Goal: Navigation & Orientation: Find specific page/section

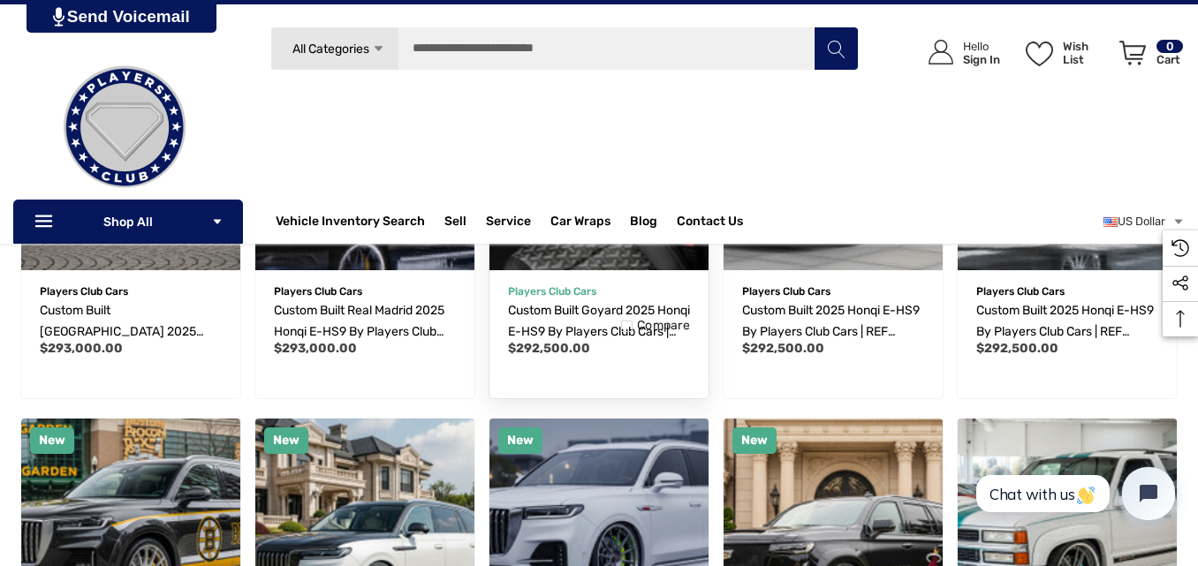
scroll to position [177, 0]
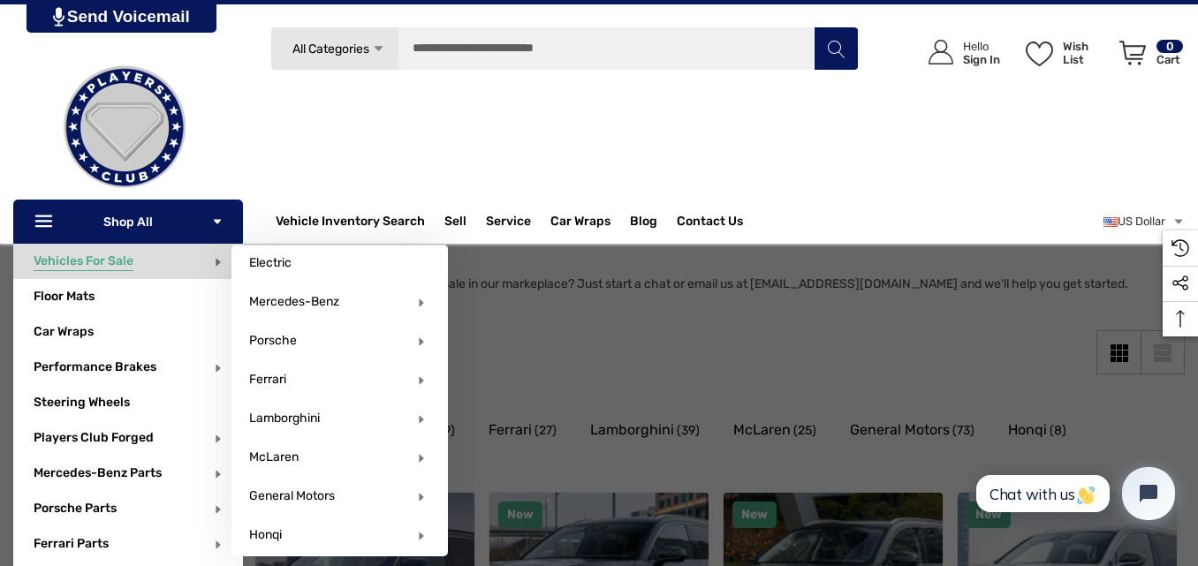
click at [115, 260] on span "Vehicles For Sale" at bounding box center [84, 263] width 100 height 19
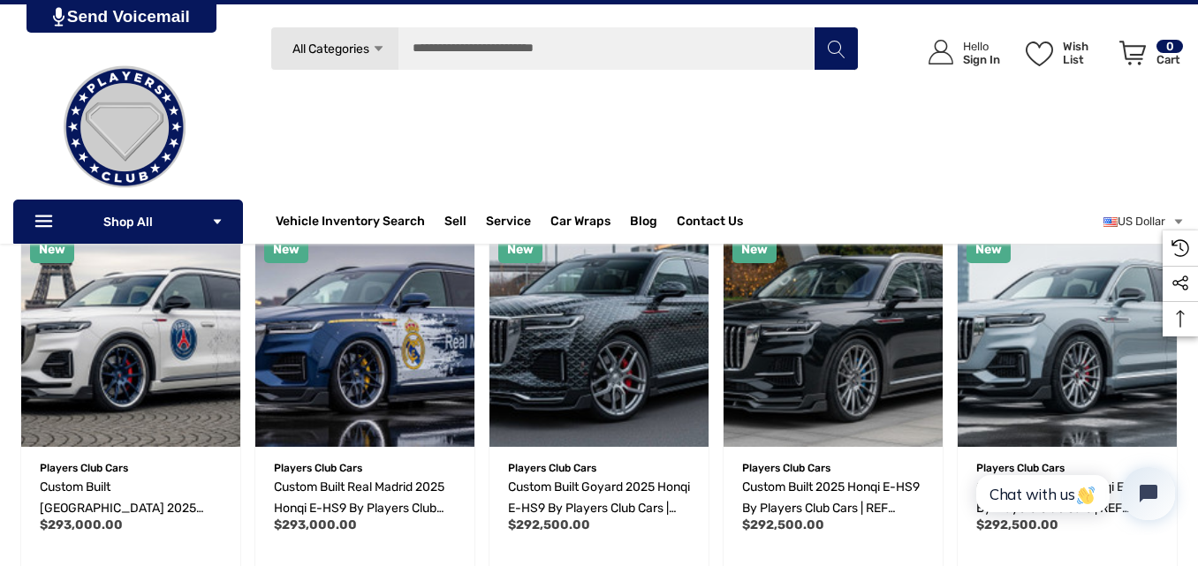
scroll to position [353, 0]
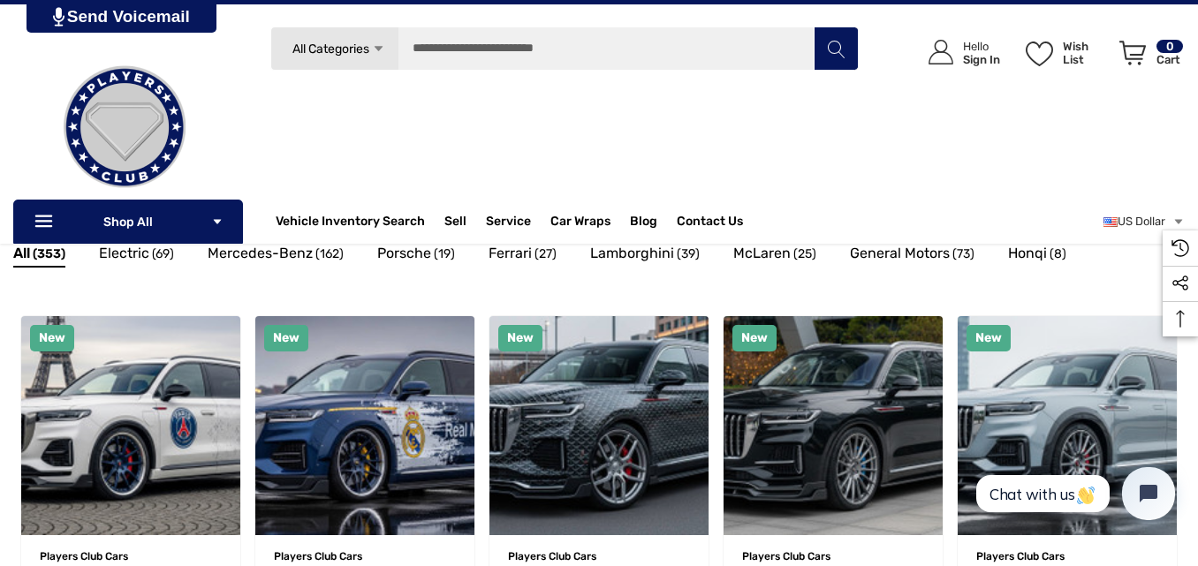
click at [374, 52] on icon "Icon Arrow Down Icon Arrow Down" at bounding box center [378, 48] width 13 height 13
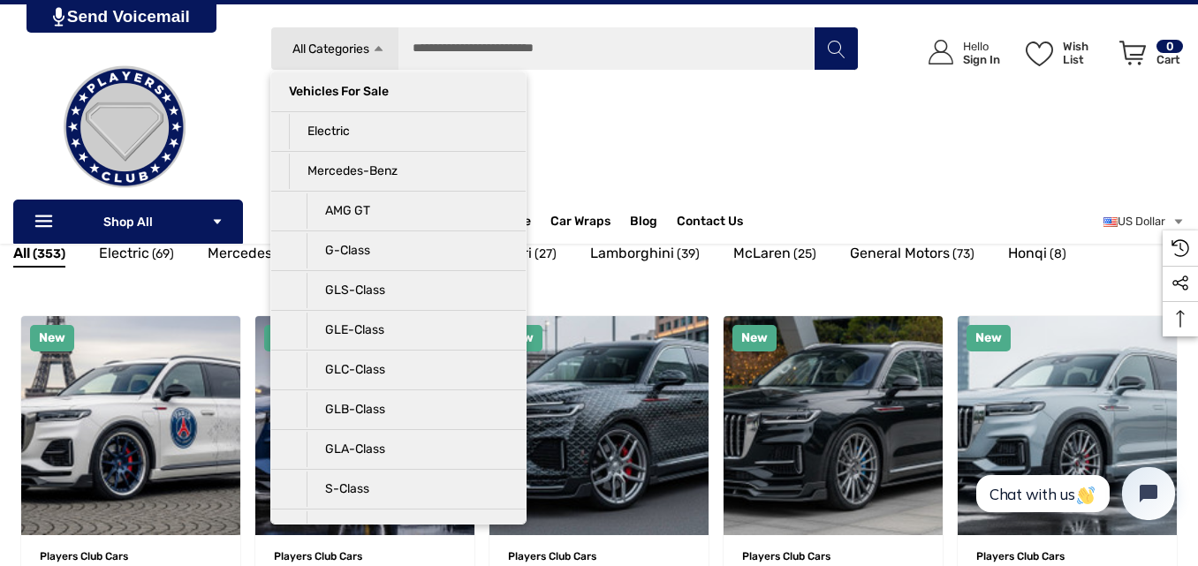
click at [374, 52] on icon "Icon Arrow Up Icon Arrow Up" at bounding box center [378, 48] width 13 height 13
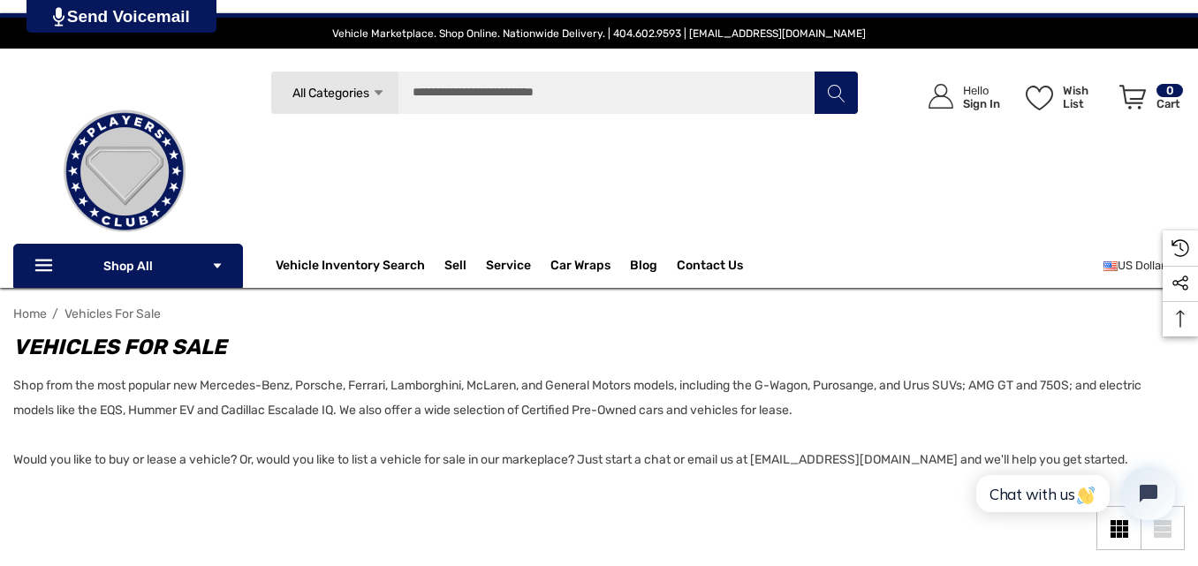
scroll to position [0, 0]
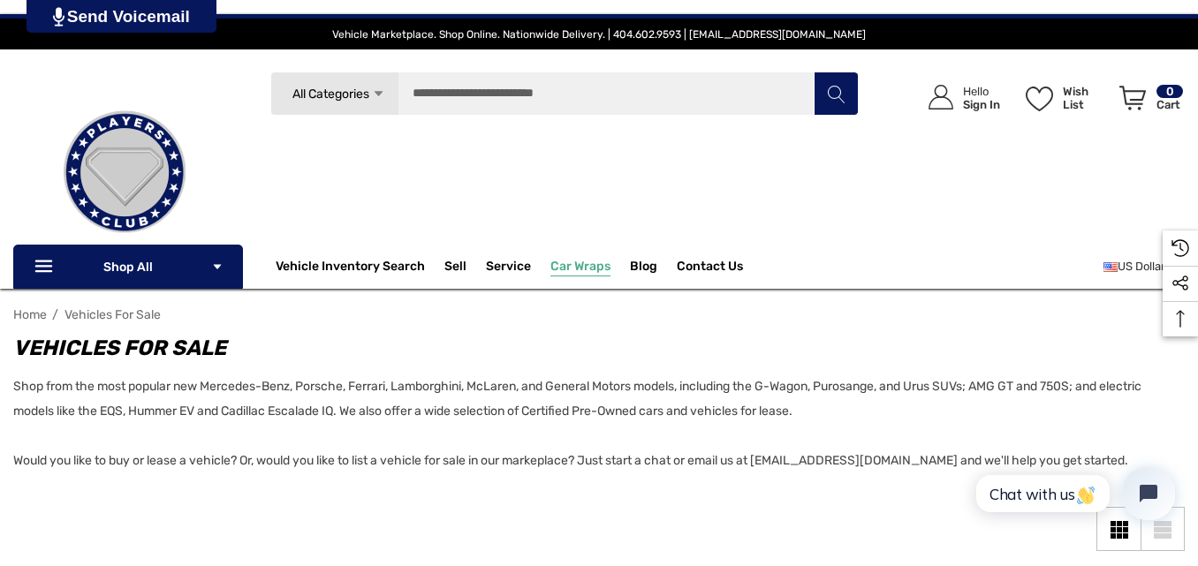
click at [582, 272] on span "Car Wraps" at bounding box center [580, 268] width 60 height 19
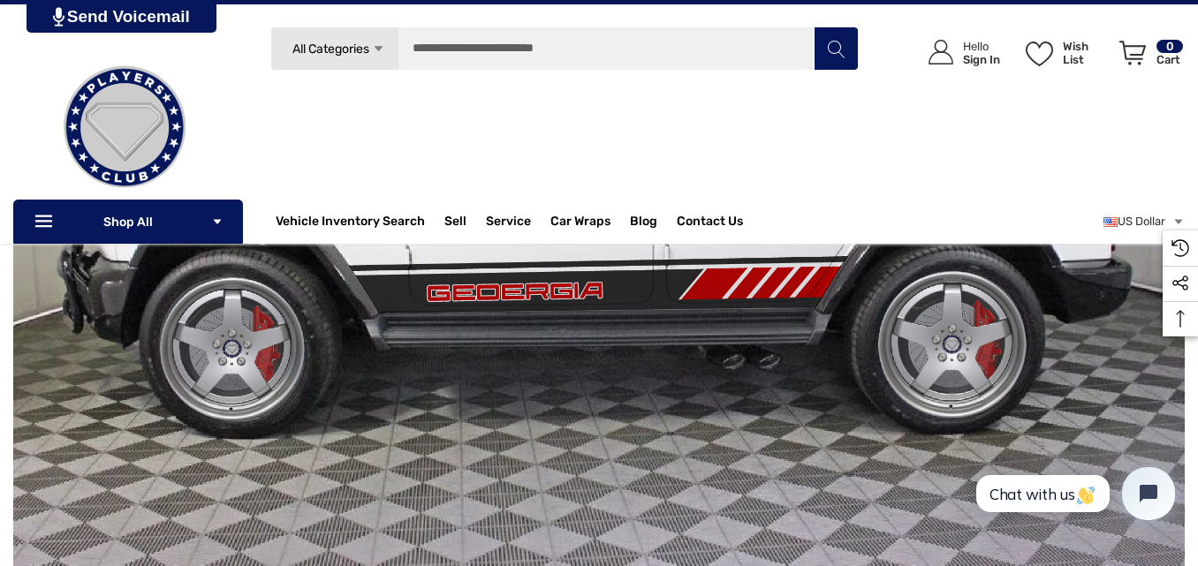
scroll to position [589, 0]
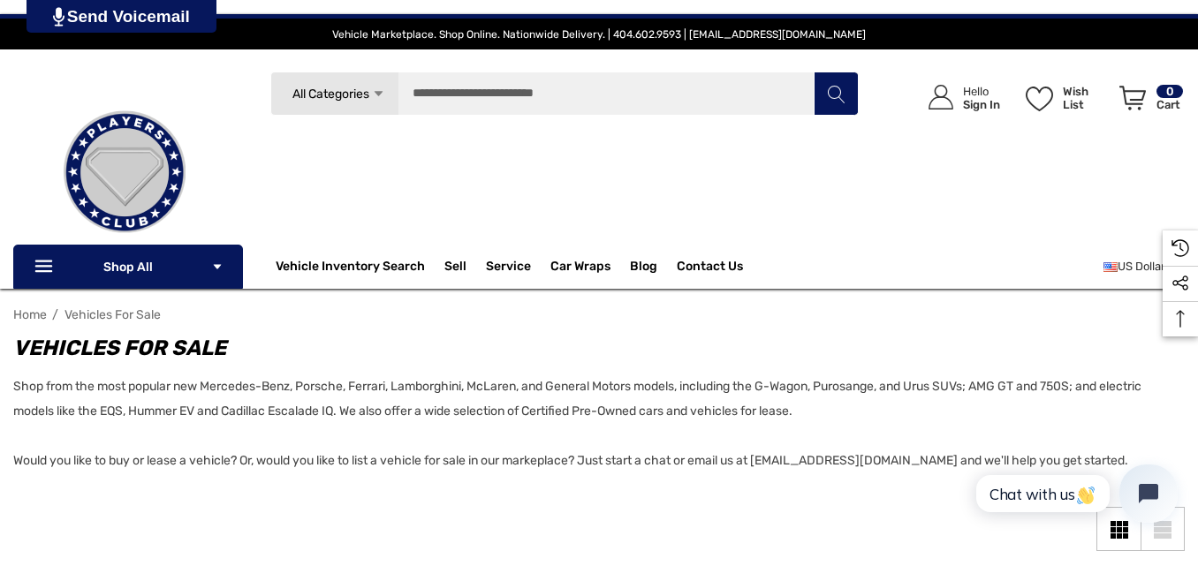
click at [1153, 479] on button "Open chat widget" at bounding box center [1148, 494] width 58 height 58
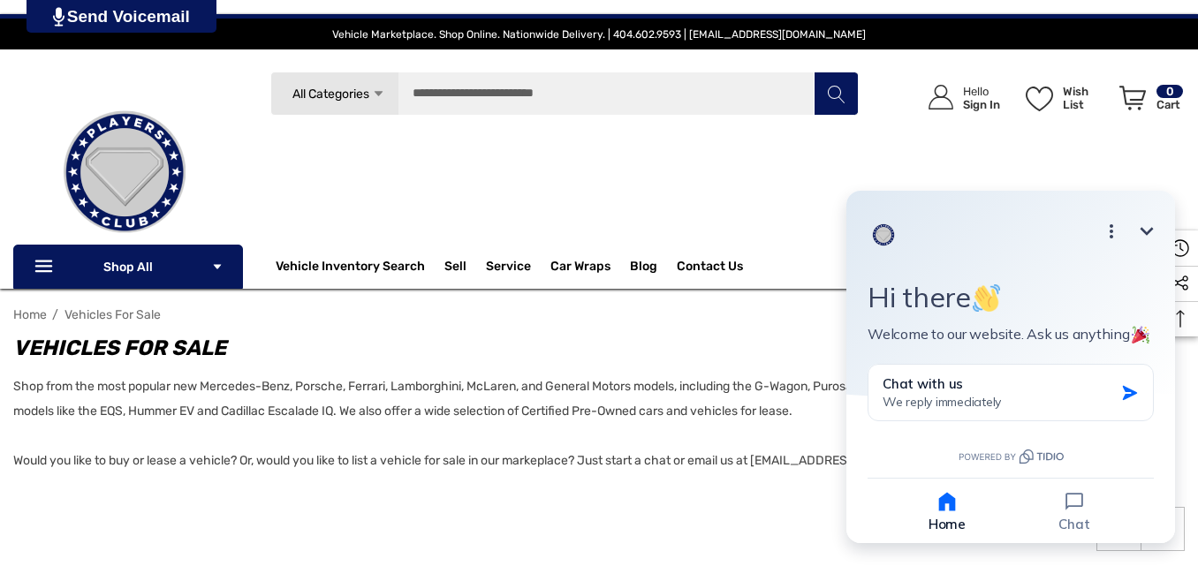
click at [780, 233] on div "Search All Categories Icon Arrow Down Icon Arrow Down Icon Arrow Up Icon Arrow …" at bounding box center [564, 166] width 588 height 189
click at [705, 361] on h1 "Vehicles For Sale" at bounding box center [590, 348] width 1154 height 32
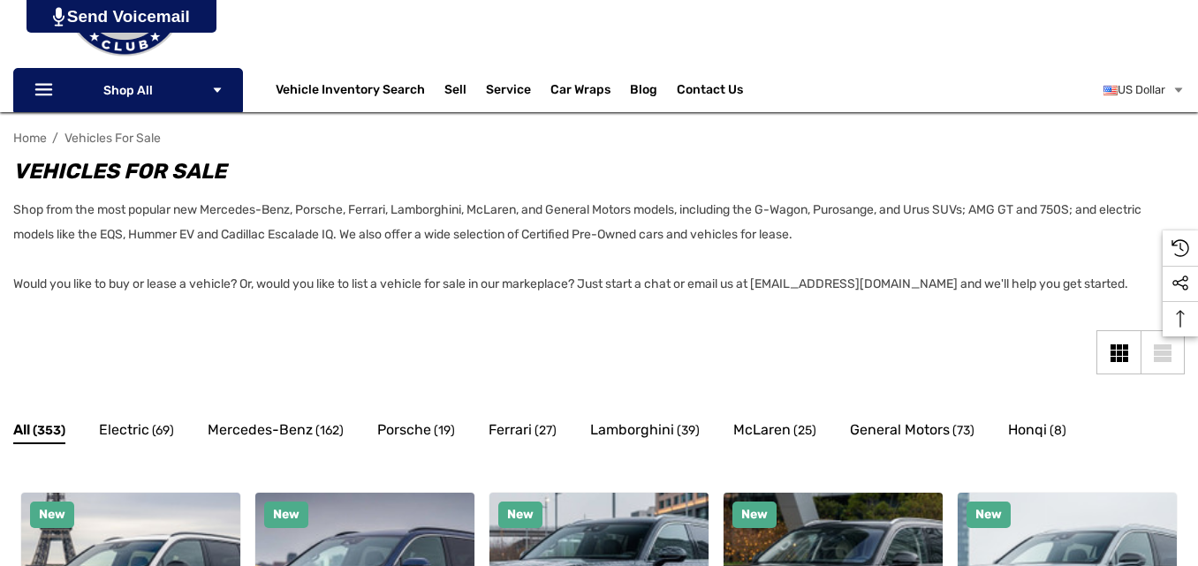
scroll to position [177, 0]
